Goal: Transaction & Acquisition: Obtain resource

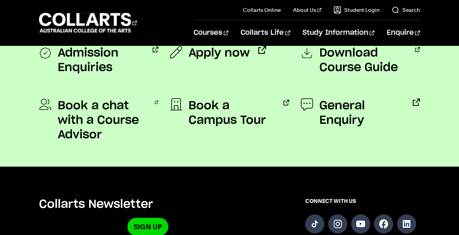
scroll to position [845, 0]
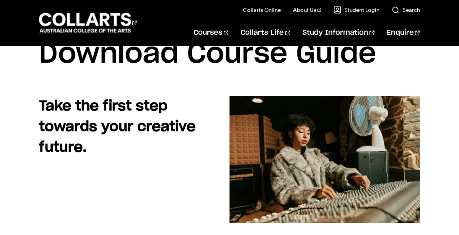
scroll to position [38, 0]
